Goal: Task Accomplishment & Management: Complete application form

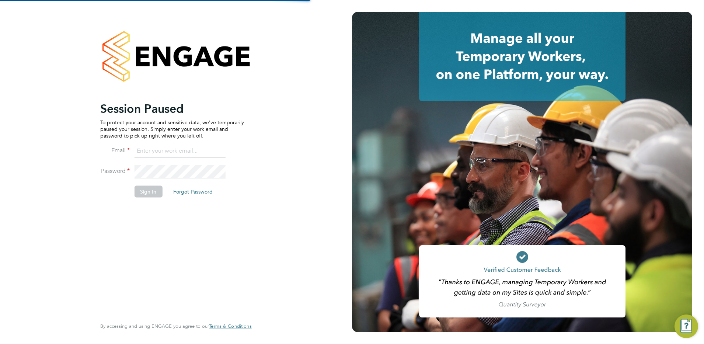
type input "leanne.rayner@setsquarerecruitment.com"
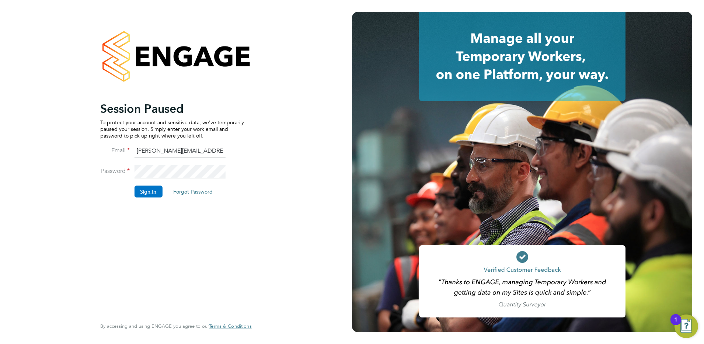
click at [149, 189] on button "Sign In" at bounding box center [148, 191] width 28 height 12
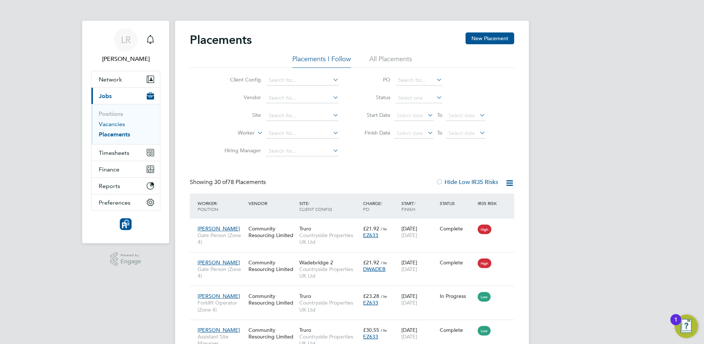
click at [108, 126] on link "Vacancies" at bounding box center [112, 124] width 26 height 7
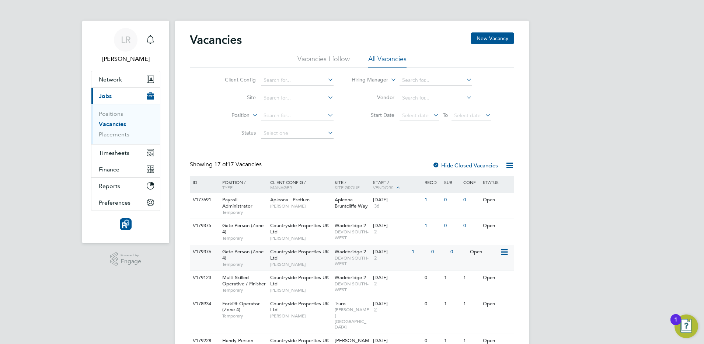
click at [389, 262] on div "[DATE] 2" at bounding box center [390, 255] width 39 height 20
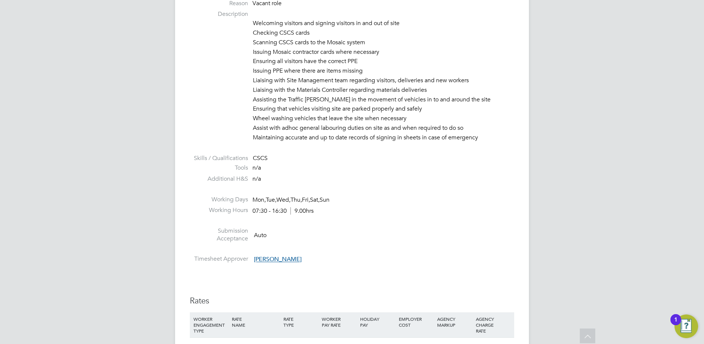
scroll to position [602, 0]
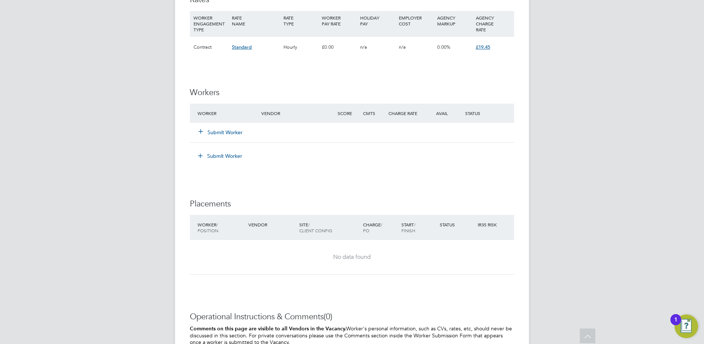
click at [215, 129] on button "Submit Worker" at bounding box center [221, 132] width 44 height 7
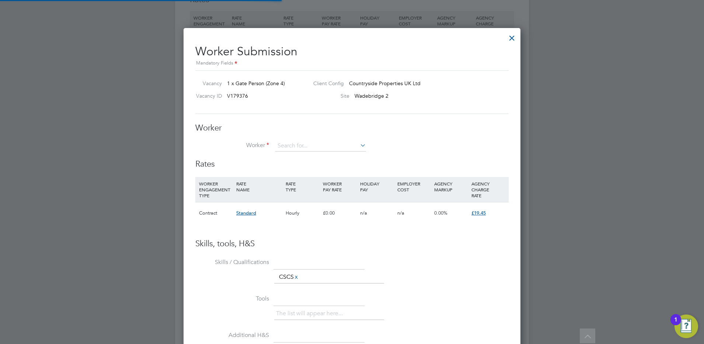
scroll to position [447, 337]
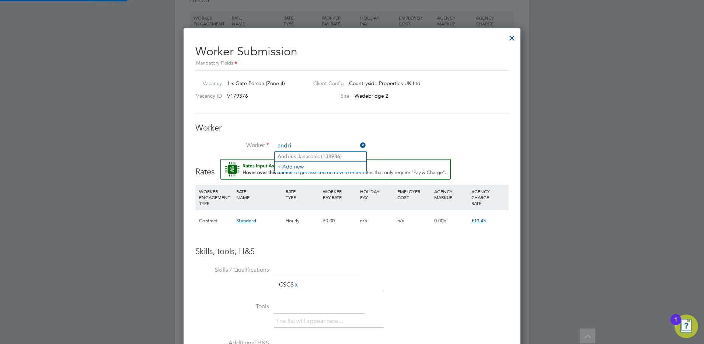
type input "andri"
click at [286, 148] on input at bounding box center [320, 145] width 91 height 11
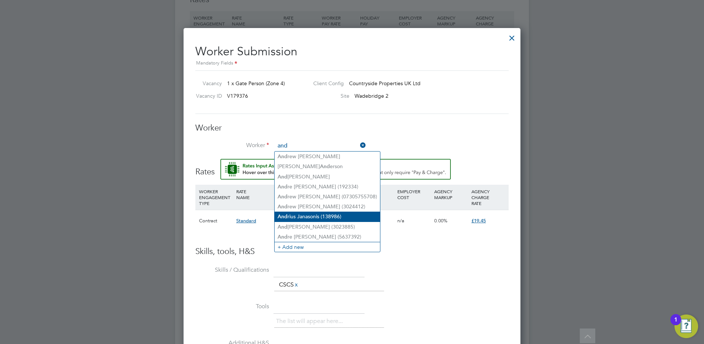
click at [287, 213] on b "And" at bounding box center [283, 216] width 10 height 6
type input "Andrius Janasonis (138986)"
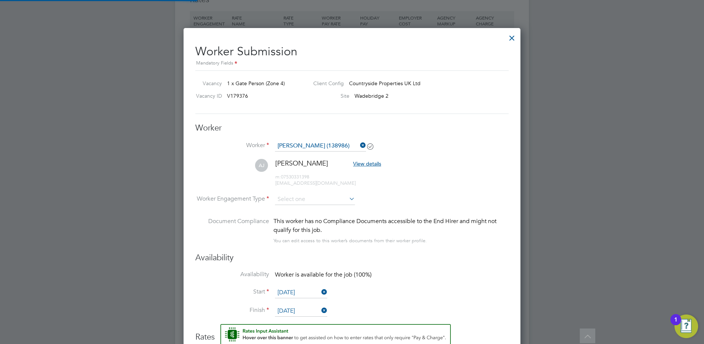
scroll to position [620, 337]
click at [304, 196] on input at bounding box center [315, 199] width 80 height 11
click at [289, 220] on li "PAYE" at bounding box center [315, 219] width 81 height 10
type input "PAYE"
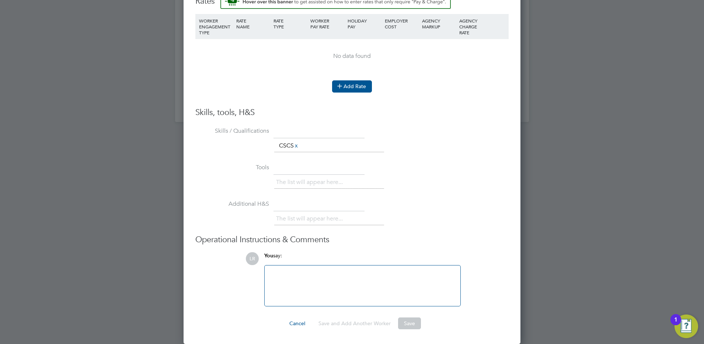
click at [352, 87] on button "Add Rate" at bounding box center [352, 86] width 40 height 12
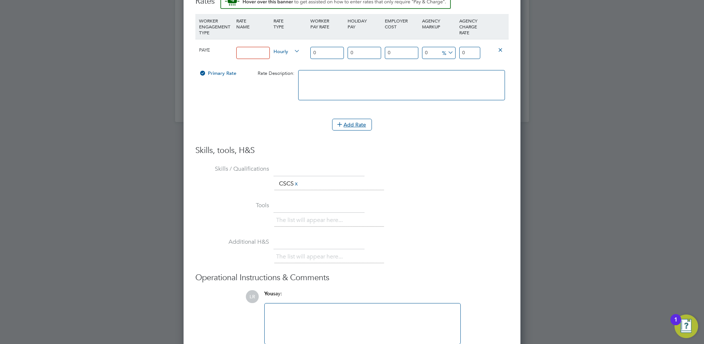
drag, startPoint x: 241, startPoint y: 50, endPoint x: 246, endPoint y: 50, distance: 4.8
click at [241, 50] on input at bounding box center [253, 53] width 34 height 12
type input "psl ticketed"
click at [315, 55] on input "0" at bounding box center [327, 53] width 34 height 12
type input "10"
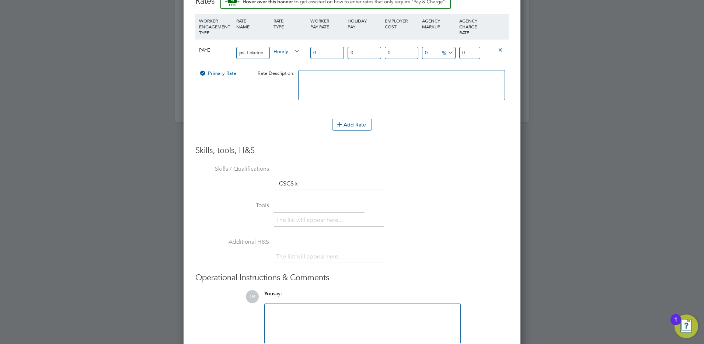
type input "10"
type input "180"
click at [444, 68] on li "£" at bounding box center [448, 71] width 18 height 10
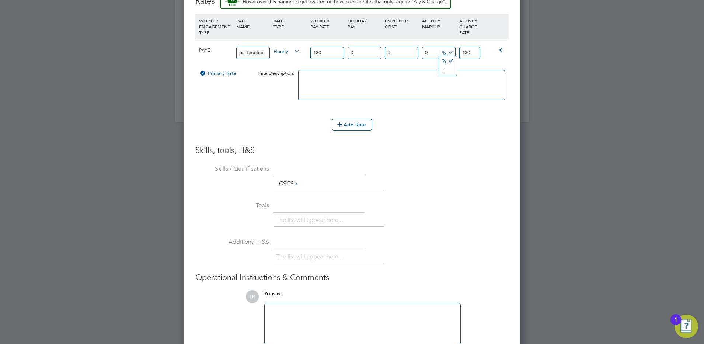
scroll to position [690, 337]
click at [473, 51] on input "180" at bounding box center [469, 53] width 21 height 12
type input "-162"
type input "18"
type input "-179"
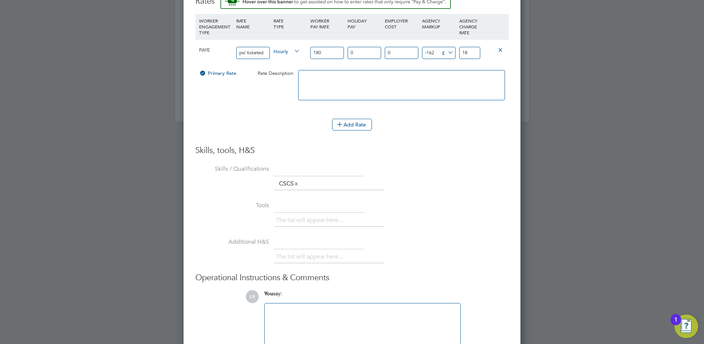
type input "1"
type input "-178"
type input "2"
type input "-159"
type input "21"
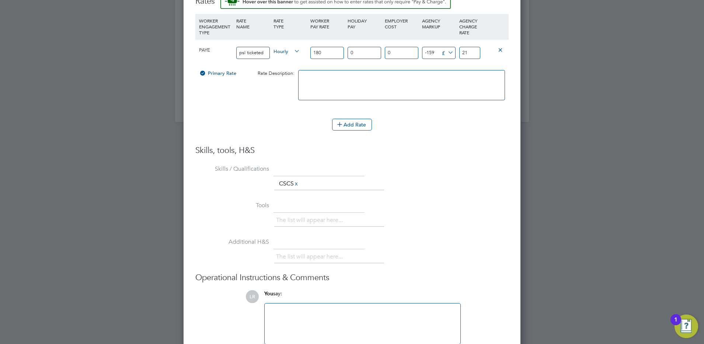
type input "-158.1"
type input "21.9"
type input "-158.08"
type input "21.92"
click at [366, 85] on textarea at bounding box center [401, 85] width 207 height 30
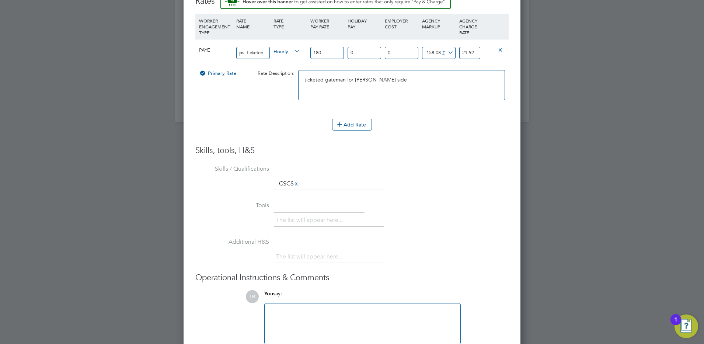
type textarea "ticketed gateman for paul graystons side"
click at [276, 107] on div "Primary Rate Rate Description: ticketed gateman for paul graystons side" at bounding box center [351, 88] width 313 height 45
click at [326, 50] on input "180" at bounding box center [327, 53] width 34 height 12
type input "18"
type input "-140.08"
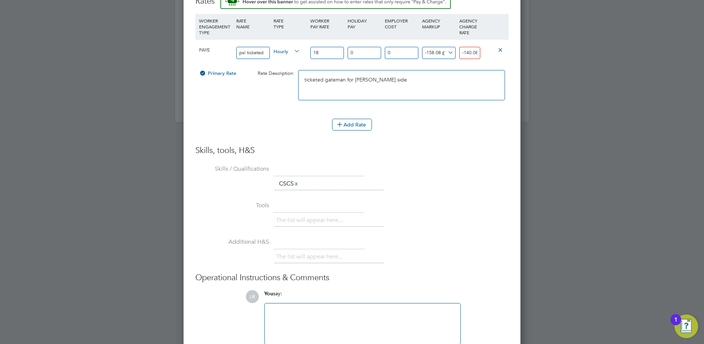
type input "18"
drag, startPoint x: 461, startPoint y: 50, endPoint x: 492, endPoint y: 58, distance: 32.0
click at [492, 58] on div "PAYE psl ticketed Hourly 18 0 n/a 0 n/a -878.2222222222222 -158.08 £ -140.08" at bounding box center [351, 52] width 313 height 27
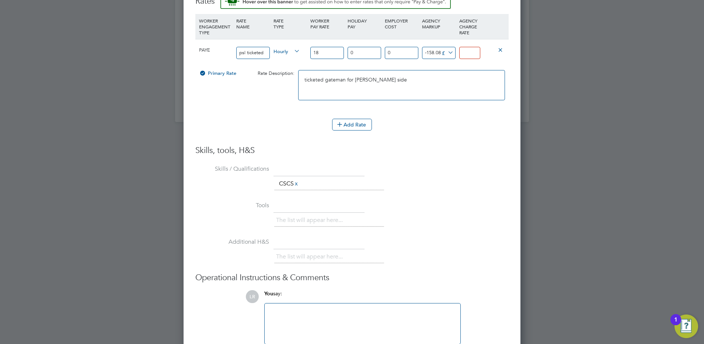
type input "-16"
type input "21.9"
type input "3.92"
type input "21.92"
click at [450, 182] on div "The list will appear here... CSCS x" at bounding box center [391, 184] width 234 height 15
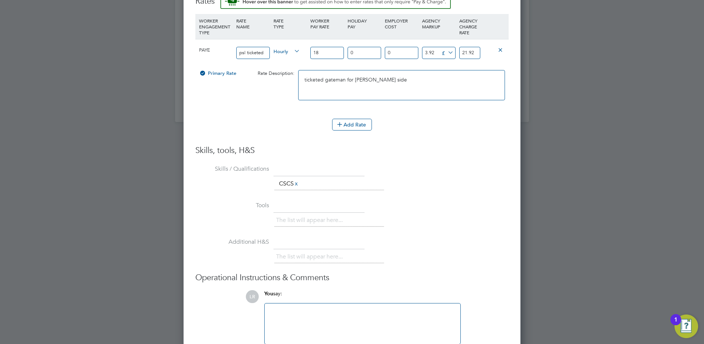
click at [289, 212] on li "Tools The list will appear here..." at bounding box center [351, 217] width 313 height 36
click at [300, 318] on div at bounding box center [362, 324] width 187 height 32
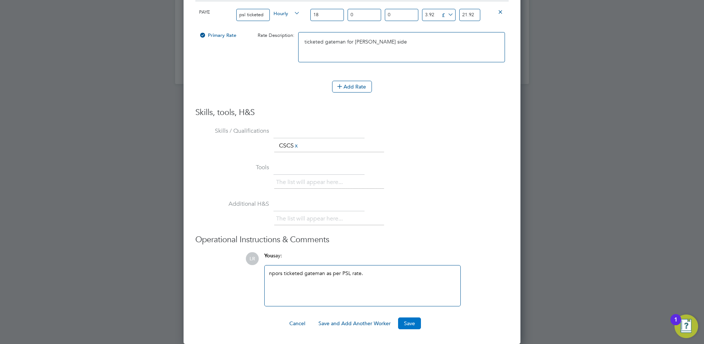
click at [402, 321] on button "Save" at bounding box center [409, 323] width 23 height 12
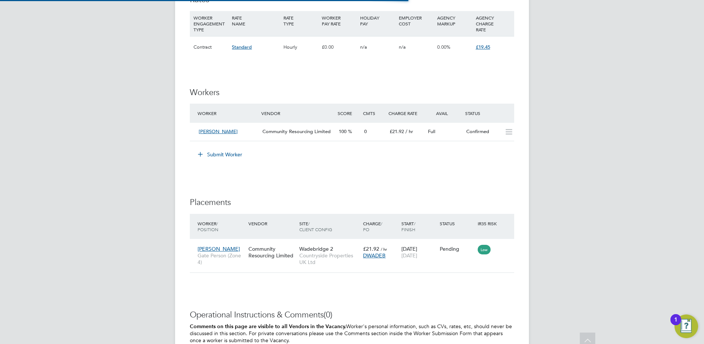
scroll to position [28, 51]
click at [447, 259] on div "Andrius Janasonis Gate Person (Zone 4) Community Resourcing Limited Wadebridge …" at bounding box center [352, 256] width 324 height 34
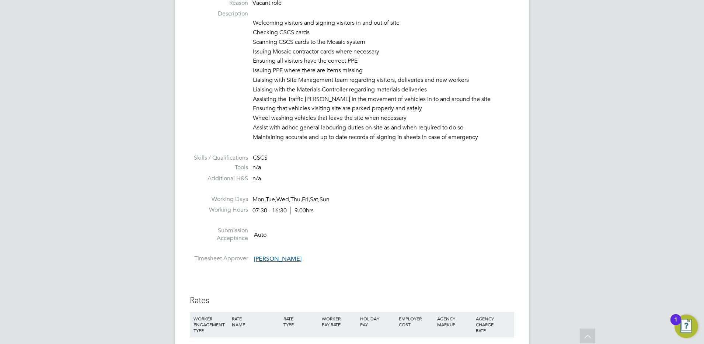
scroll to position [602, 0]
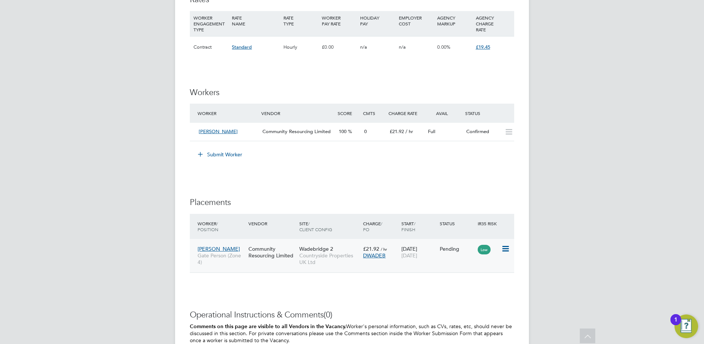
click at [466, 257] on div "Andrius Janasonis Gate Person (Zone 4) Community Resourcing Limited Wadebridge …" at bounding box center [352, 256] width 324 height 34
click at [448, 259] on div "Andrius Janasonis Gate Person (Zone 4) Community Resourcing Limited Wadebridge …" at bounding box center [352, 256] width 324 height 34
click at [506, 247] on icon at bounding box center [504, 248] width 7 height 9
click at [400, 262] on div "18 Aug 2025 19 Dec 2025" at bounding box center [418, 252] width 38 height 21
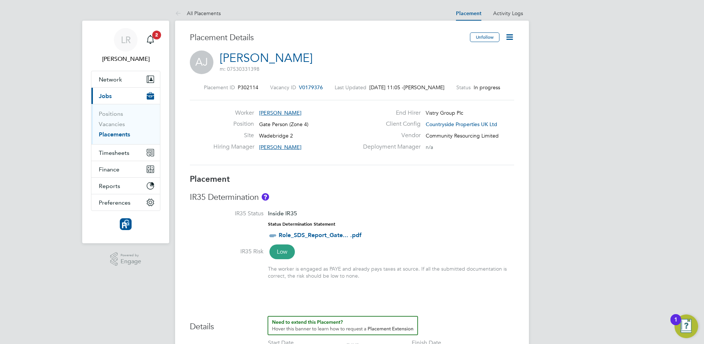
click at [513, 37] on icon at bounding box center [509, 36] width 9 height 9
click at [344, 182] on h3 "Placement" at bounding box center [352, 179] width 324 height 11
click at [194, 9] on li "All Placements" at bounding box center [198, 13] width 46 height 15
